Goal: Transaction & Acquisition: Book appointment/travel/reservation

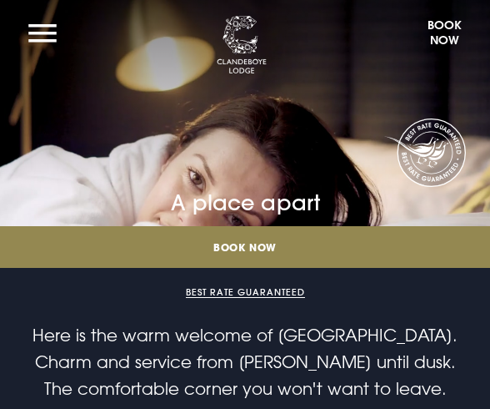
click at [431, 36] on button "Book Now" at bounding box center [445, 36] width 52 height 40
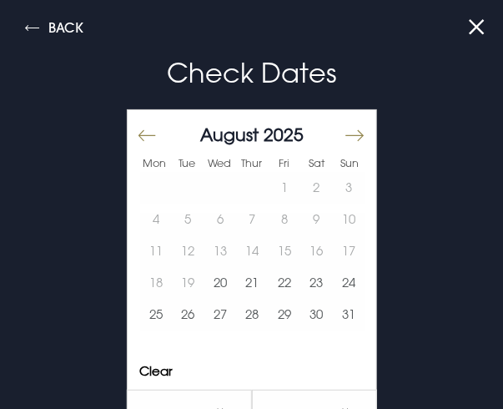
click at [344, 130] on button "Move forward to switch to the next month." at bounding box center [354, 135] width 20 height 35
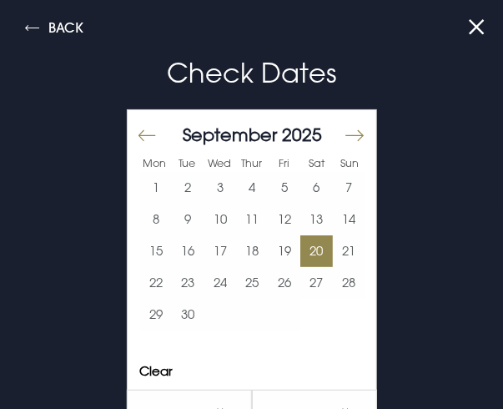
click at [305, 251] on button "20" at bounding box center [316, 251] width 33 height 32
click at [333, 251] on button "21" at bounding box center [349, 251] width 33 height 32
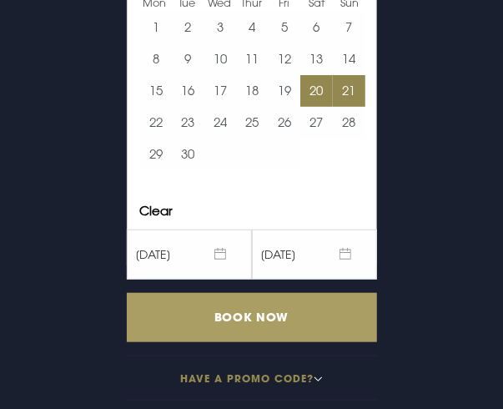
scroll to position [167, 0]
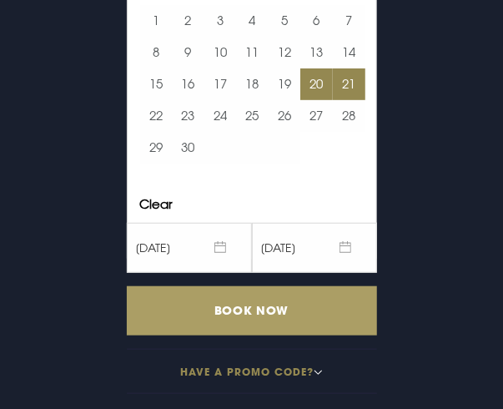
click at [281, 296] on input "Book Now" at bounding box center [252, 310] width 250 height 49
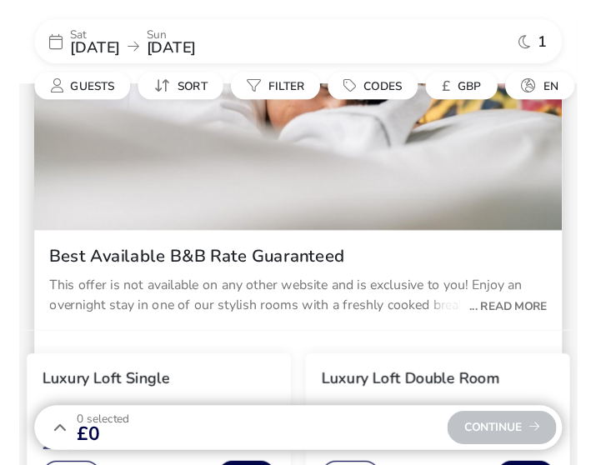
scroll to position [364, 0]
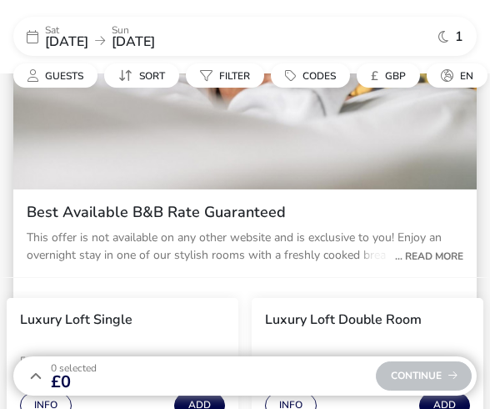
click at [435, 258] on div "... Read More" at bounding box center [425, 256] width 77 height 15
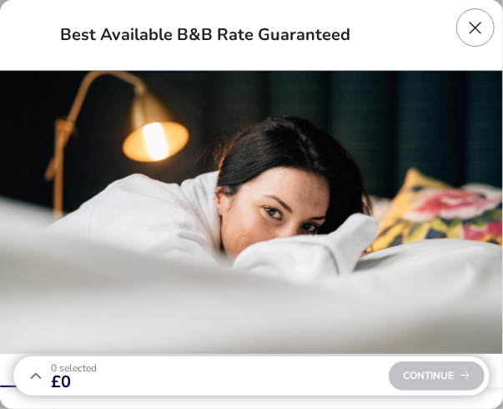
click at [481, 29] on button "Close modal" at bounding box center [475, 27] width 38 height 38
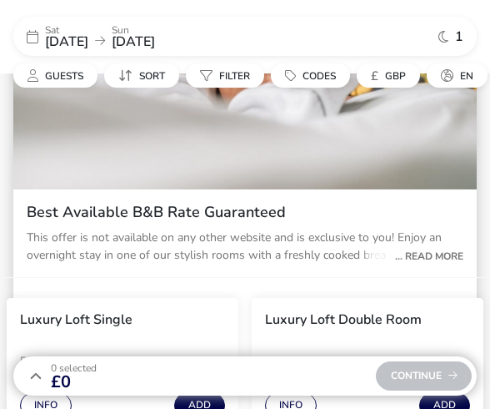
click at [416, 251] on div "... Read More" at bounding box center [425, 256] width 77 height 15
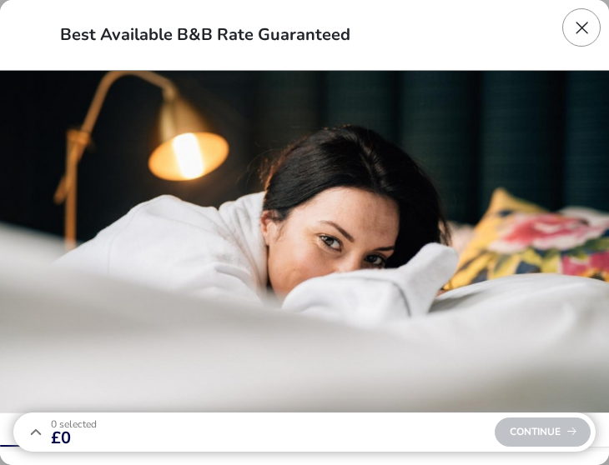
click at [490, 31] on button "Close modal" at bounding box center [581, 27] width 38 height 38
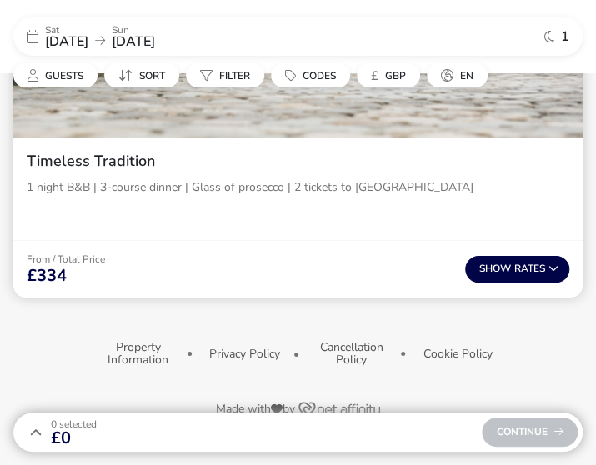
scroll to position [5208, 0]
